Goal: Task Accomplishment & Management: Manage account settings

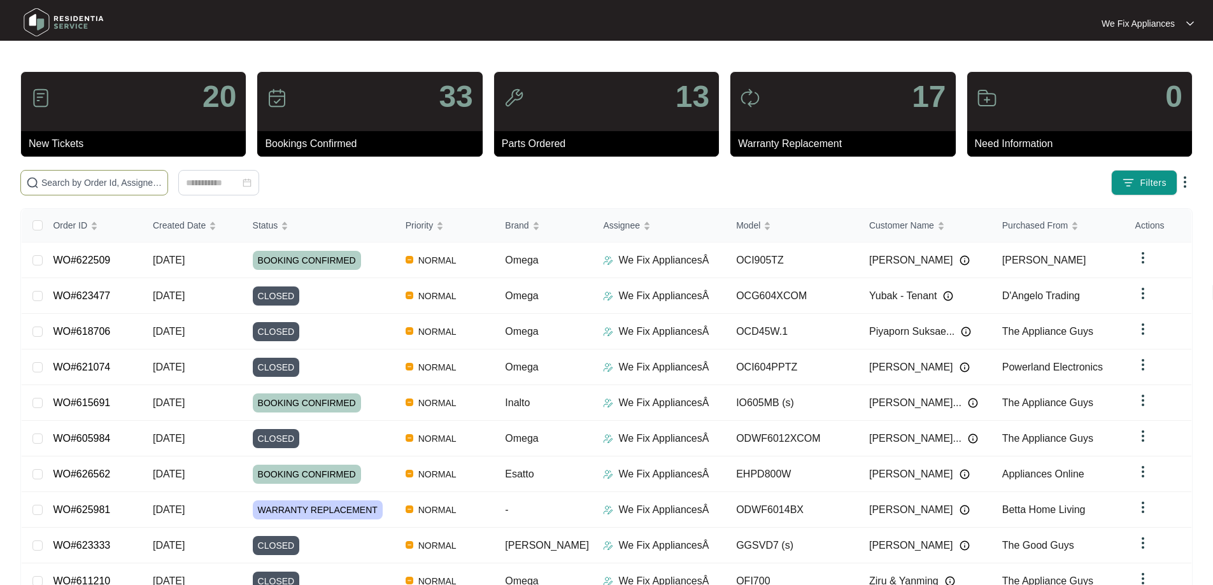
paste input "565645"
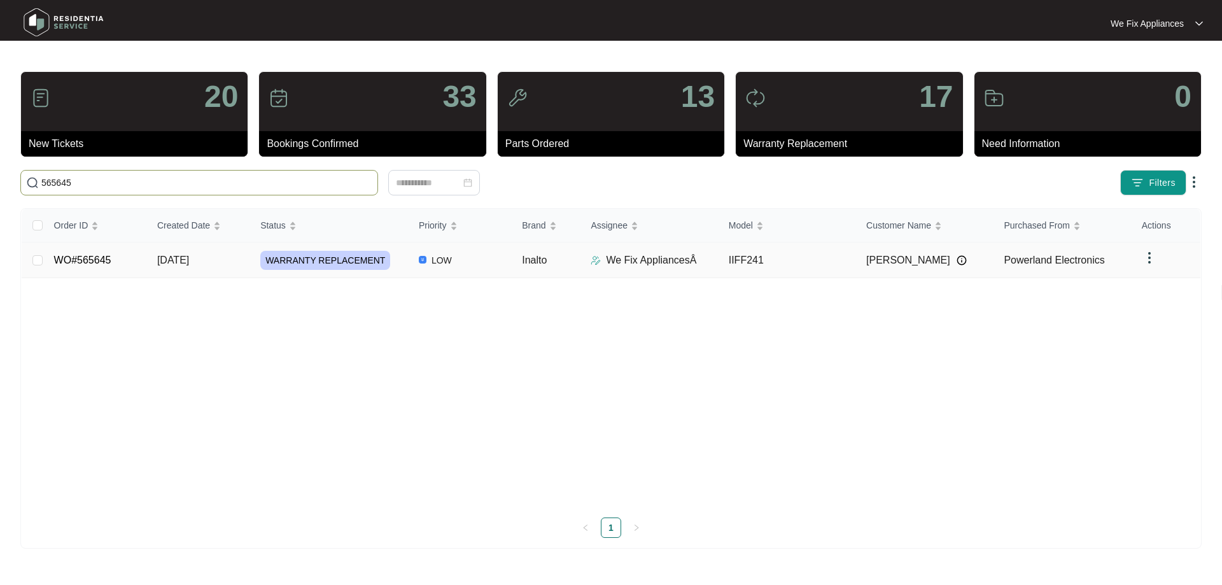
type input "565645"
click at [92, 251] on td "WO#565645" at bounding box center [95, 261] width 103 height 36
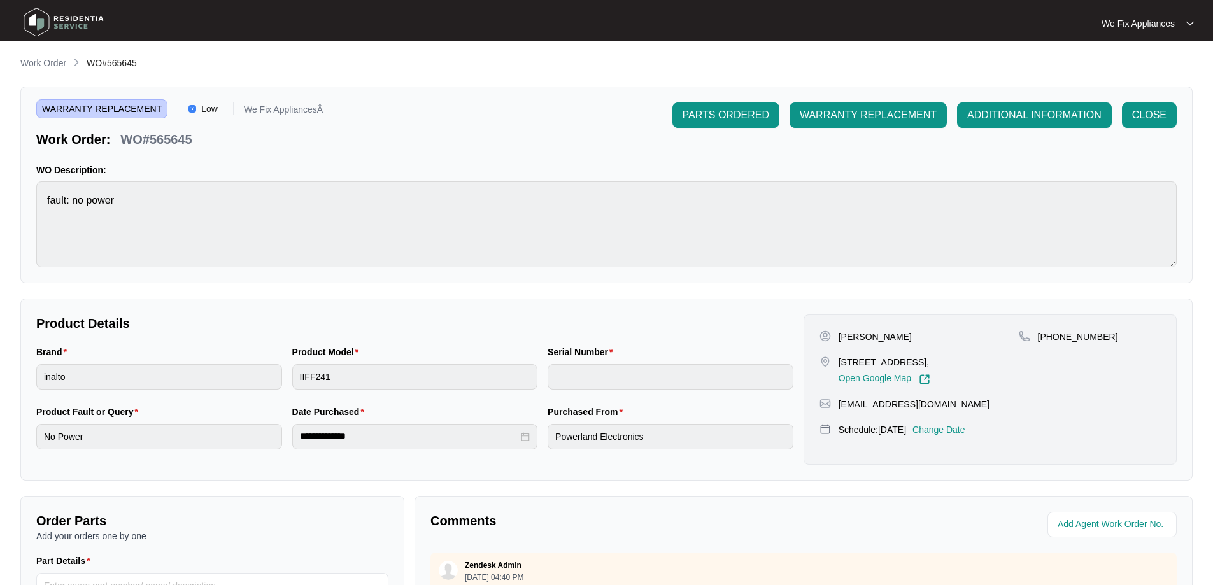
click at [965, 426] on p "Change Date" at bounding box center [938, 429] width 53 height 13
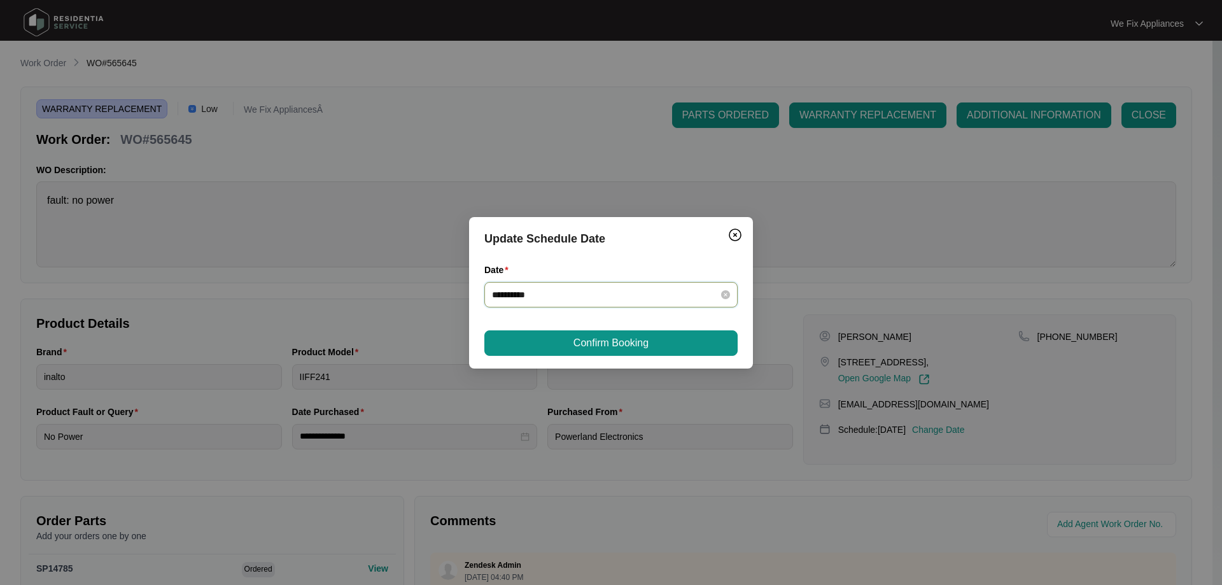
click at [570, 299] on input "**********" at bounding box center [603, 295] width 223 height 14
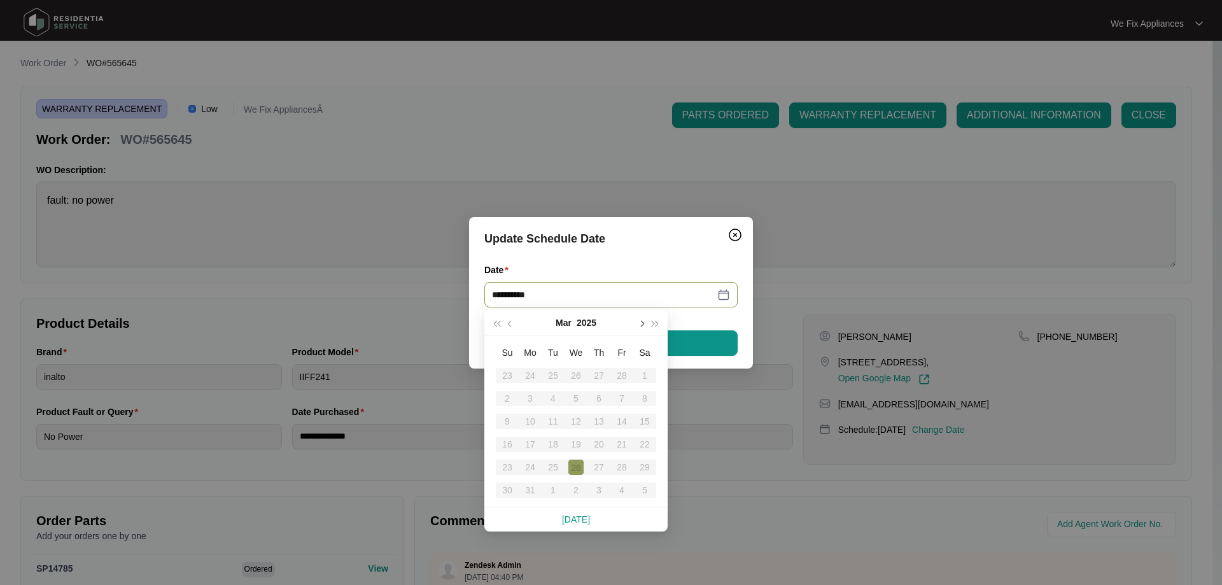
click at [644, 320] on button "button" at bounding box center [641, 322] width 14 height 25
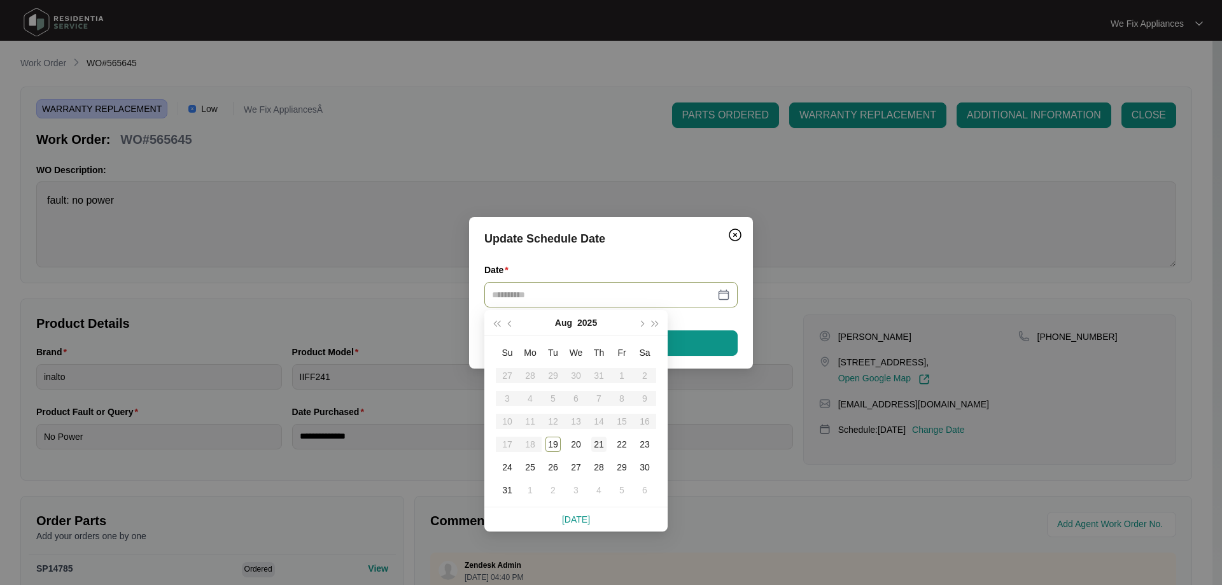
type input "**********"
click at [598, 444] on div "21" at bounding box center [598, 444] width 15 height 15
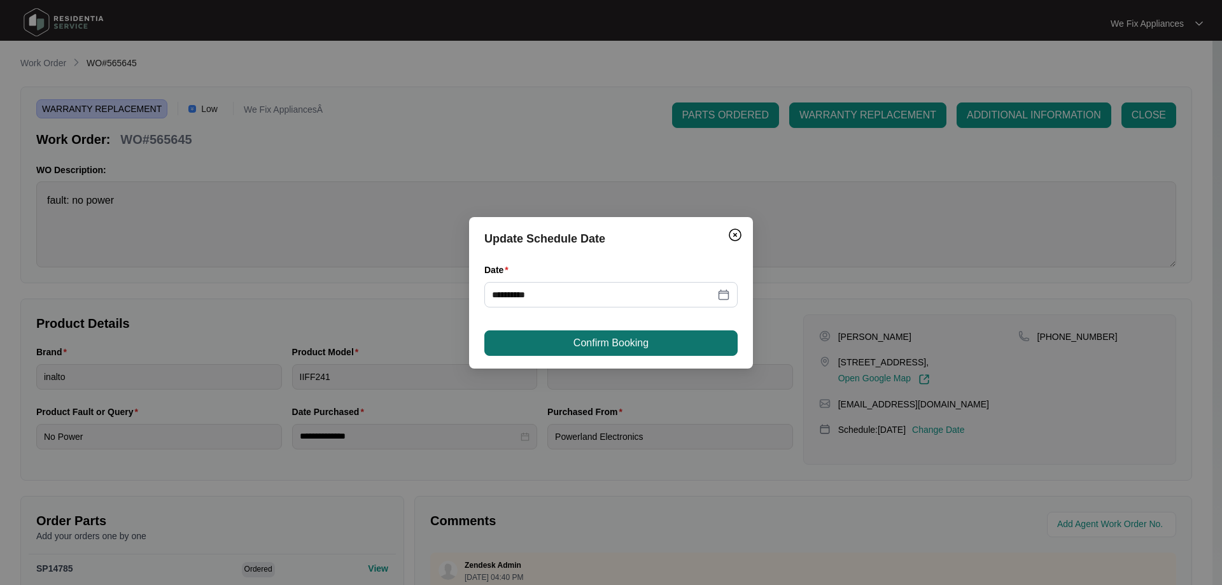
click at [610, 342] on span "Confirm Booking" at bounding box center [611, 342] width 75 height 15
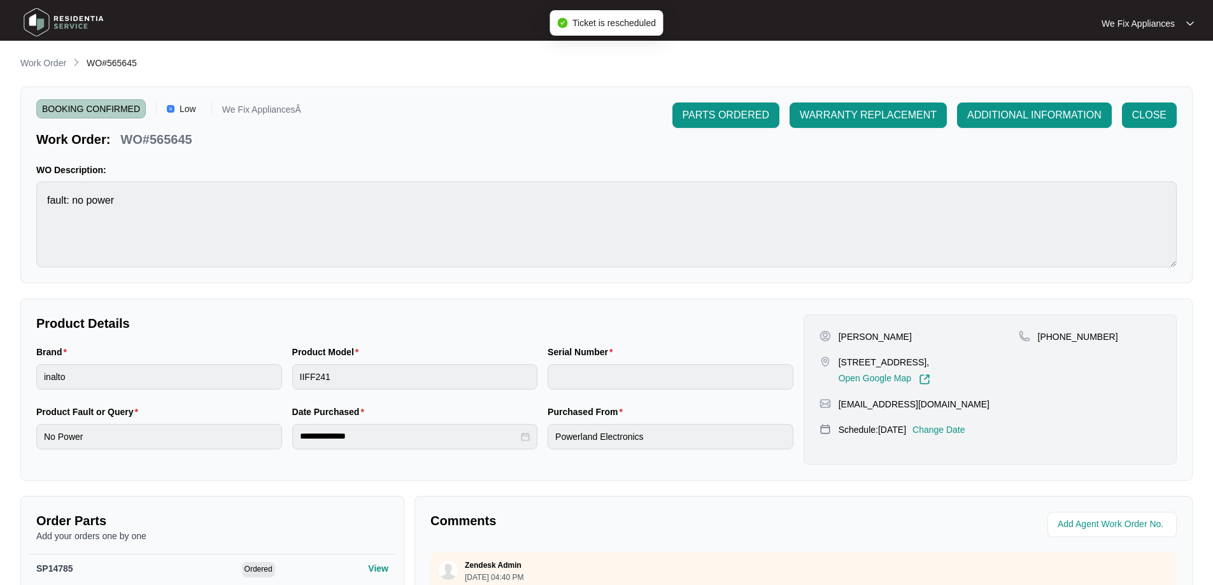
click at [78, 20] on img at bounding box center [63, 22] width 89 height 38
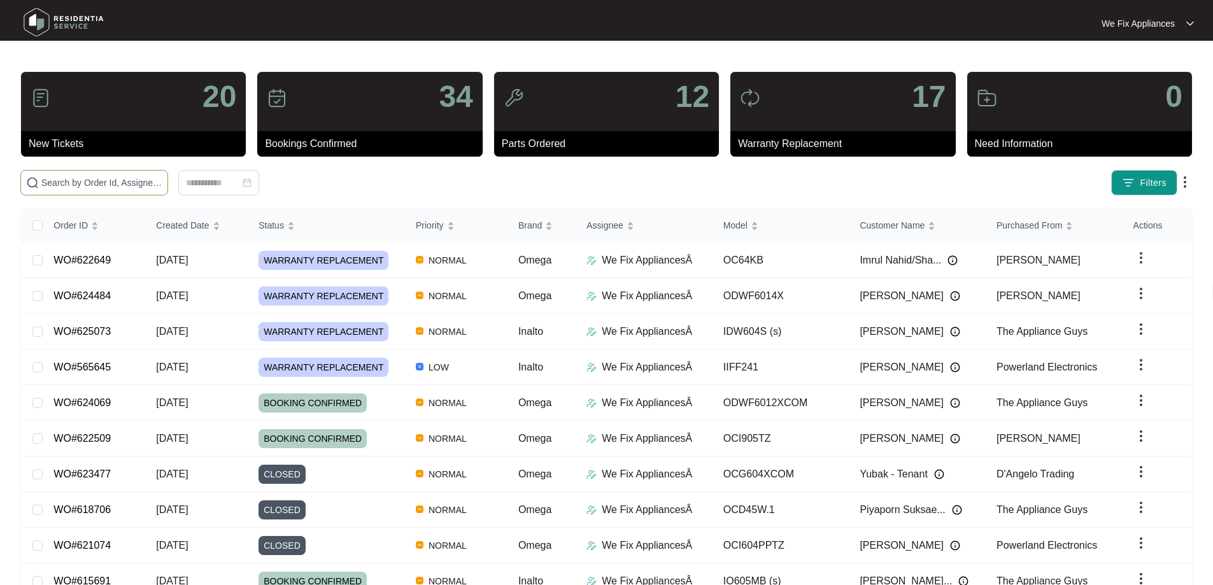
paste input "629042"
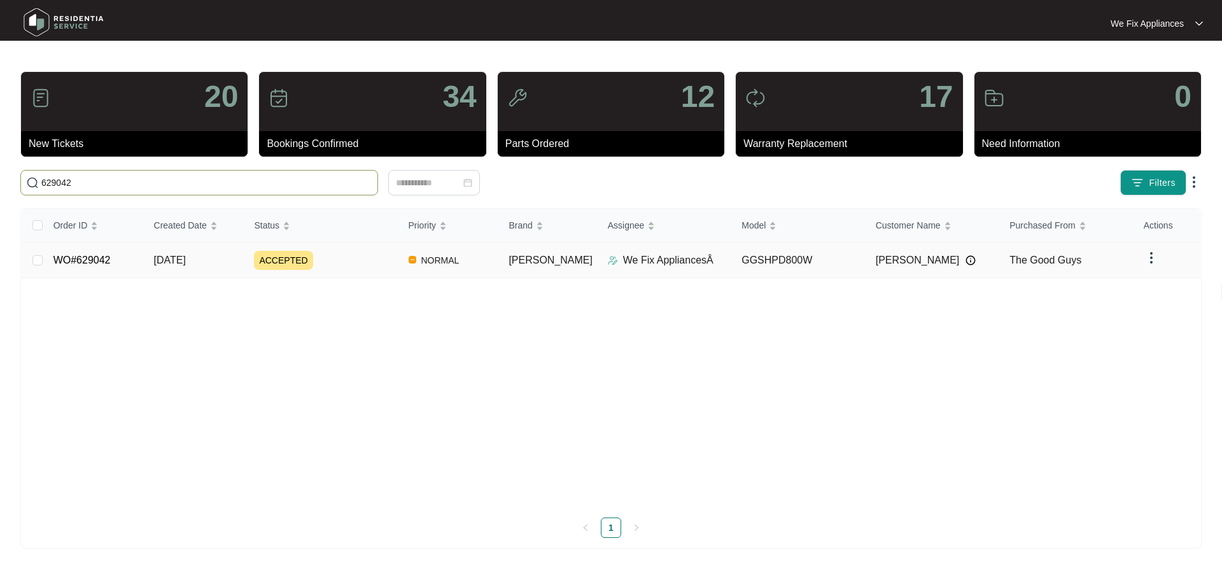
type input "629042"
click at [103, 260] on link "WO#629042" at bounding box center [81, 260] width 57 height 11
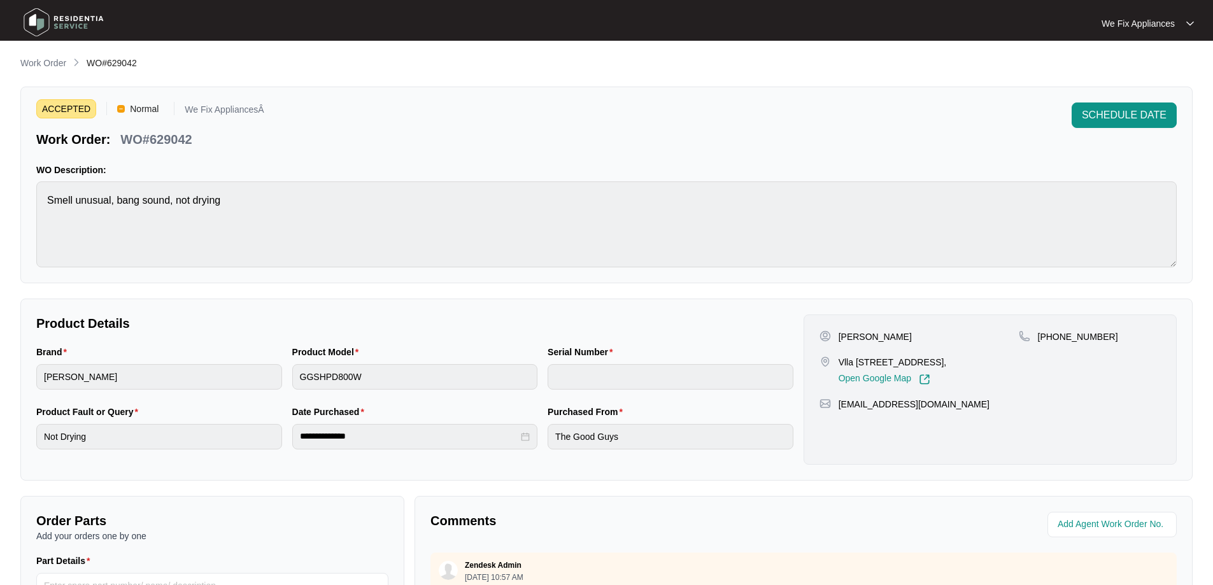
click at [1156, 118] on span "SCHEDULE DATE" at bounding box center [1123, 115] width 85 height 15
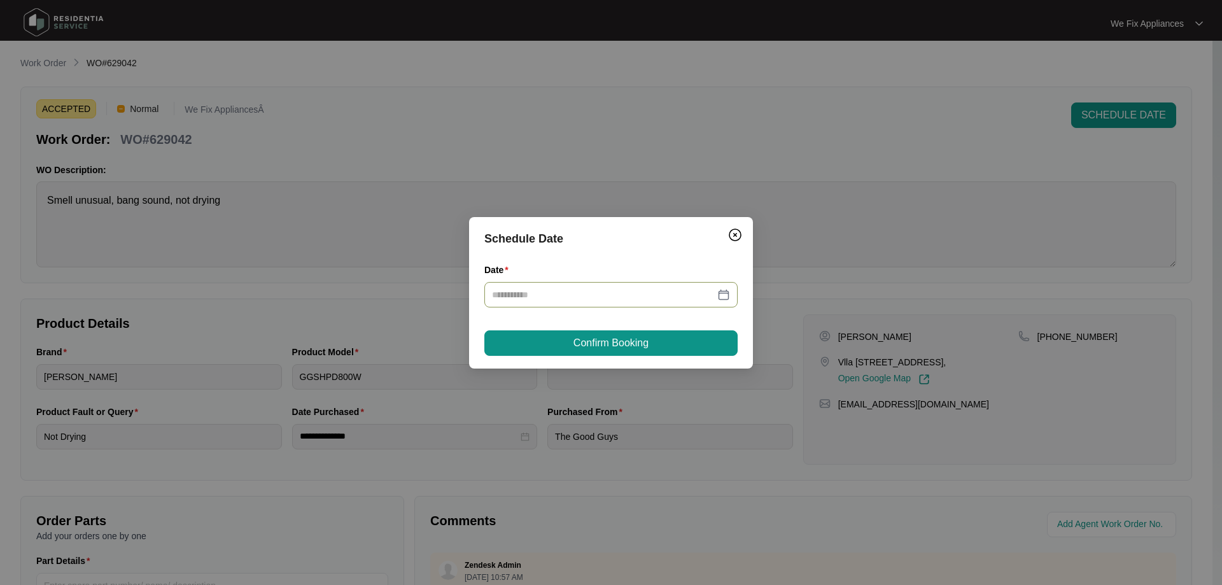
click at [580, 302] on div at bounding box center [610, 294] width 253 height 25
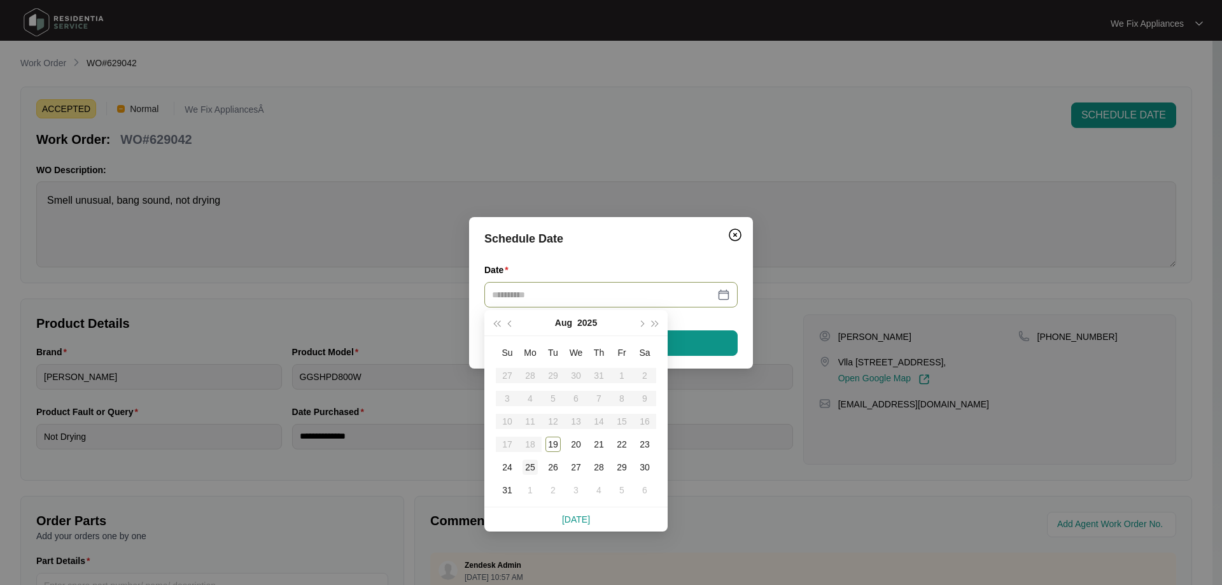
click at [535, 461] on div "25" at bounding box center [530, 467] width 15 height 15
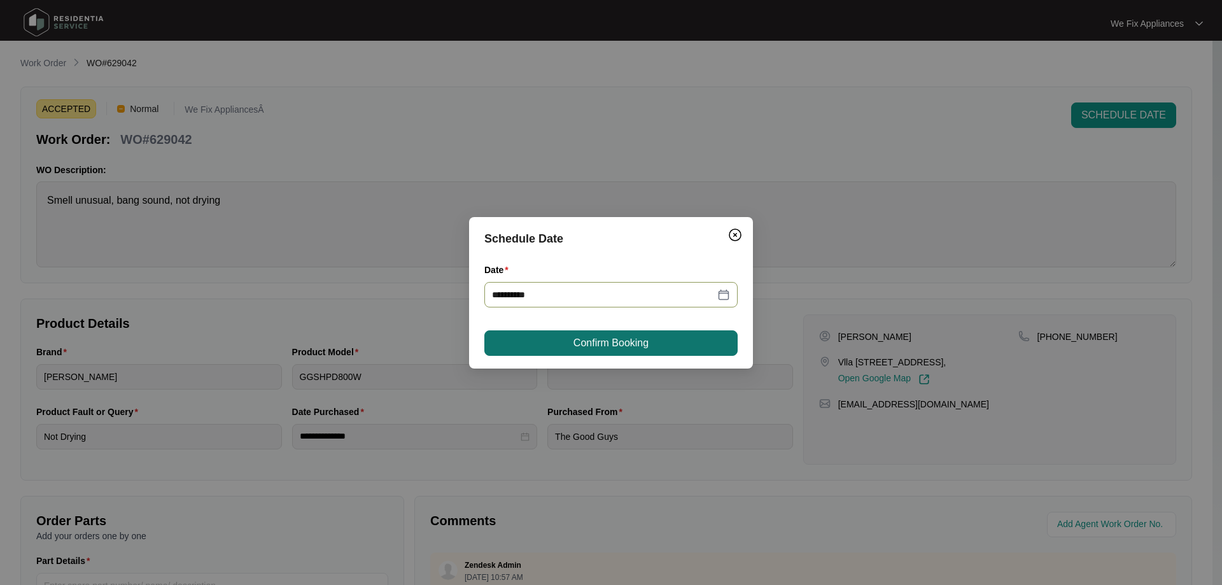
type input "**********"
click at [609, 344] on span "Confirm Booking" at bounding box center [611, 342] width 75 height 15
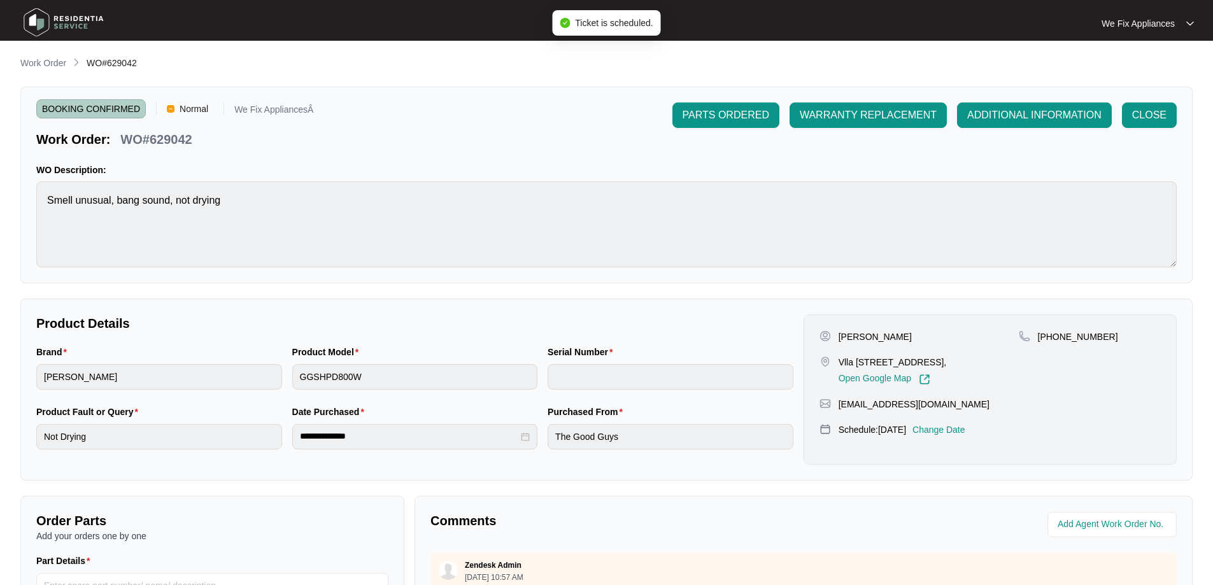
click at [80, 22] on img at bounding box center [63, 22] width 89 height 38
